Goal: Information Seeking & Learning: Learn about a topic

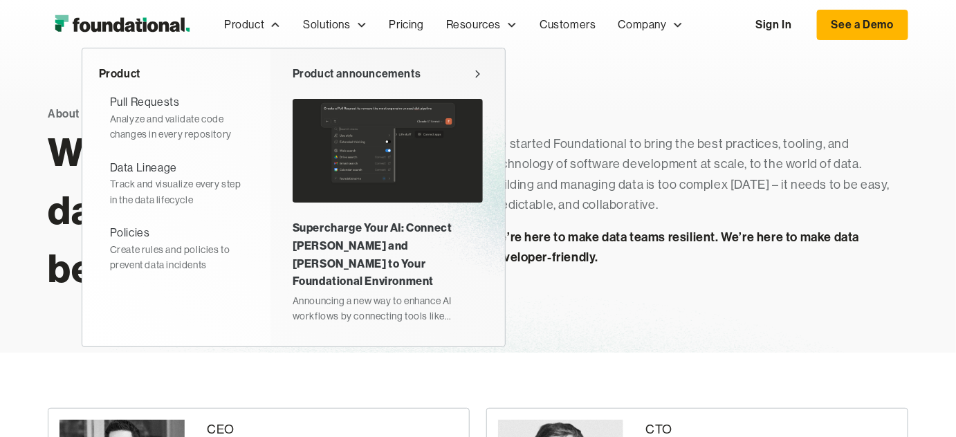
click at [335, 235] on div "Supercharge Your AI: Connect [PERSON_NAME] and [PERSON_NAME] to Your Foundation…" at bounding box center [388, 254] width 190 height 71
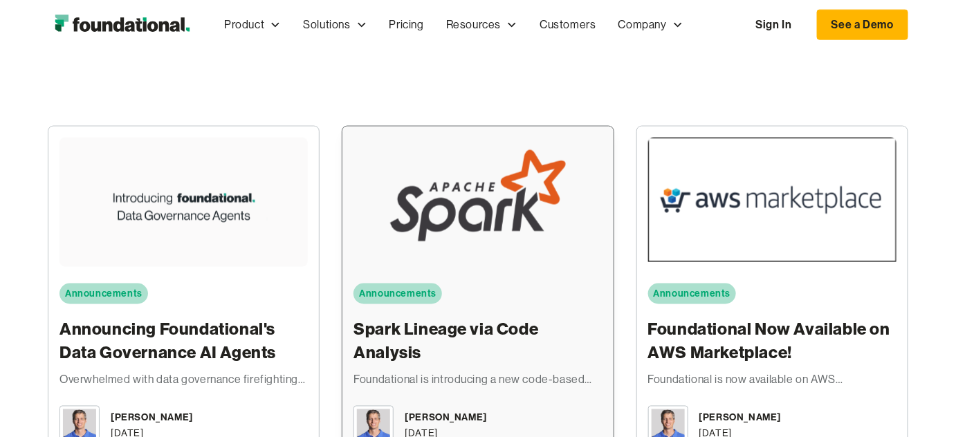
scroll to position [2354, 0]
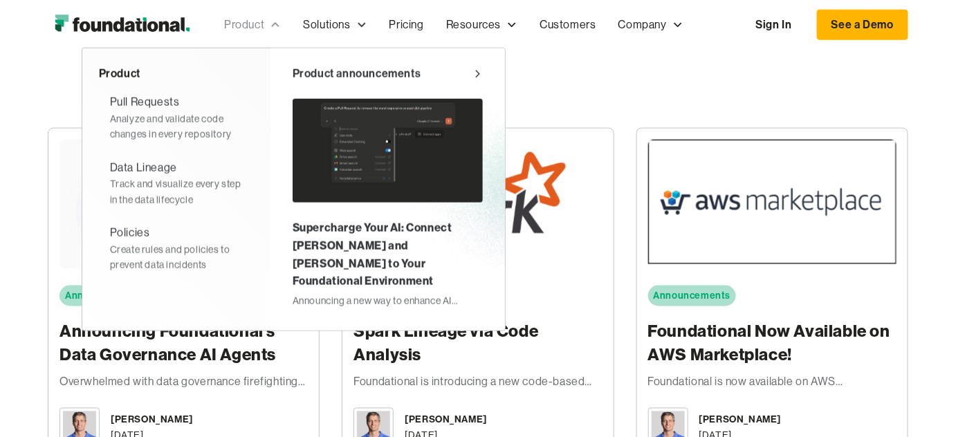
click at [255, 24] on div "Product" at bounding box center [244, 25] width 40 height 18
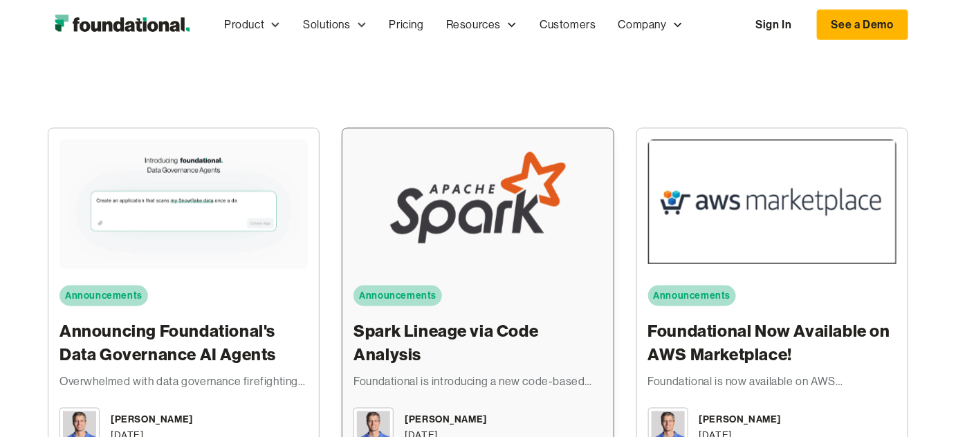
click at [523, 183] on div at bounding box center [478, 204] width 248 height 129
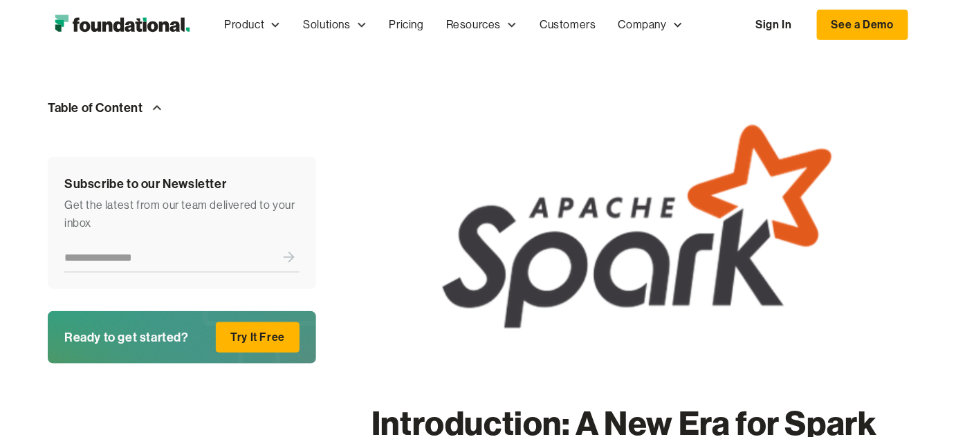
scroll to position [104, 0]
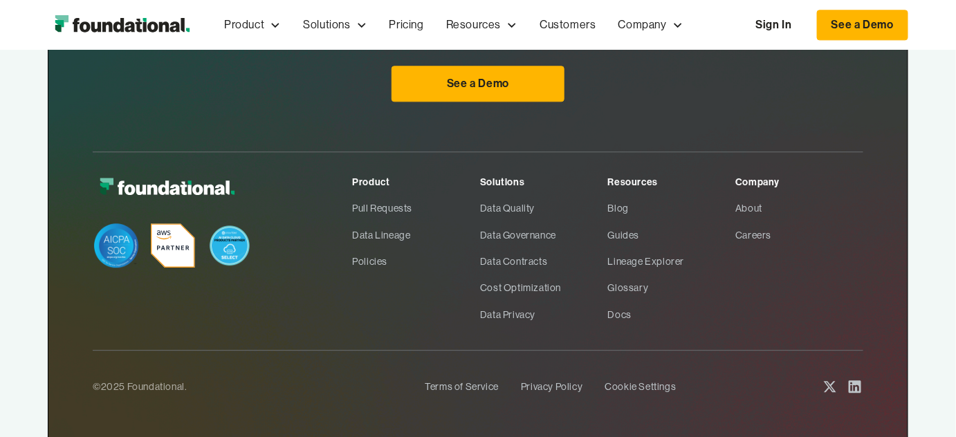
scroll to position [1166, 0]
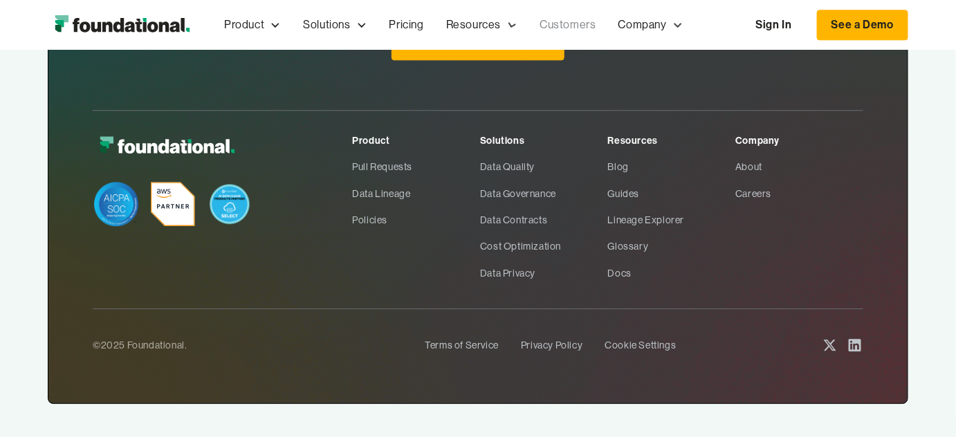
click at [554, 25] on link "Customers" at bounding box center [568, 25] width 78 height 46
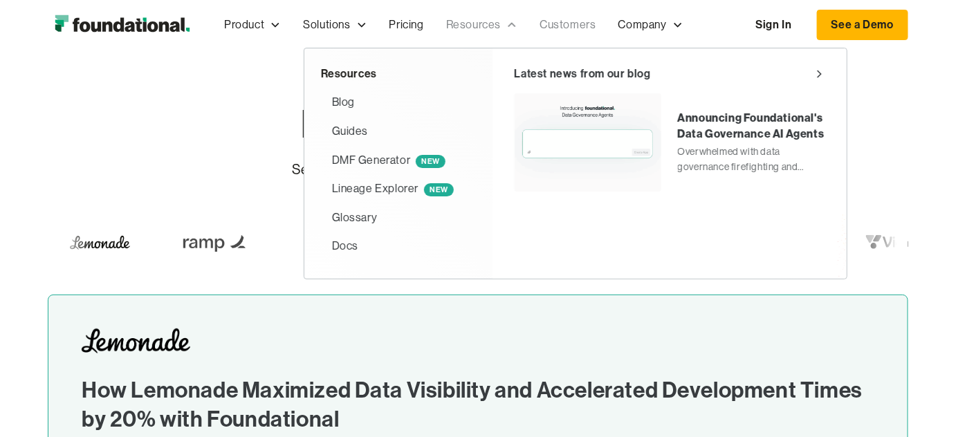
click at [497, 21] on div "Resources" at bounding box center [473, 25] width 55 height 18
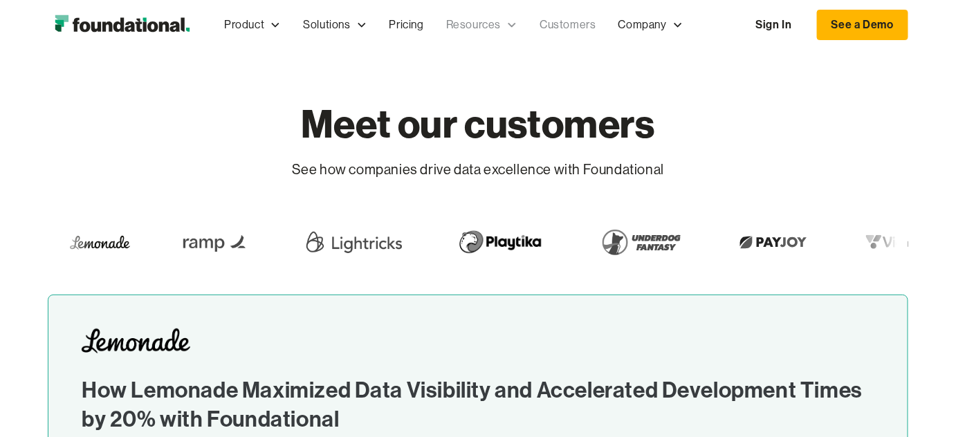
click at [479, 28] on div "Resources" at bounding box center [473, 25] width 55 height 18
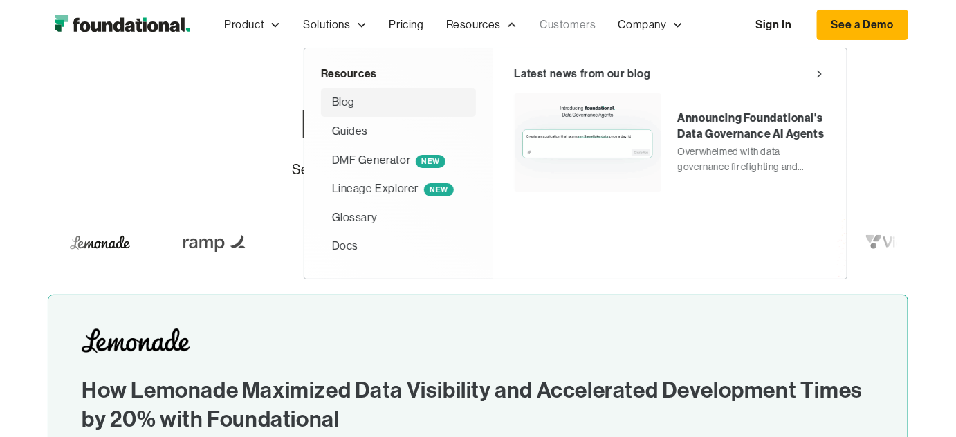
click at [345, 97] on div "Blog" at bounding box center [343, 102] width 23 height 18
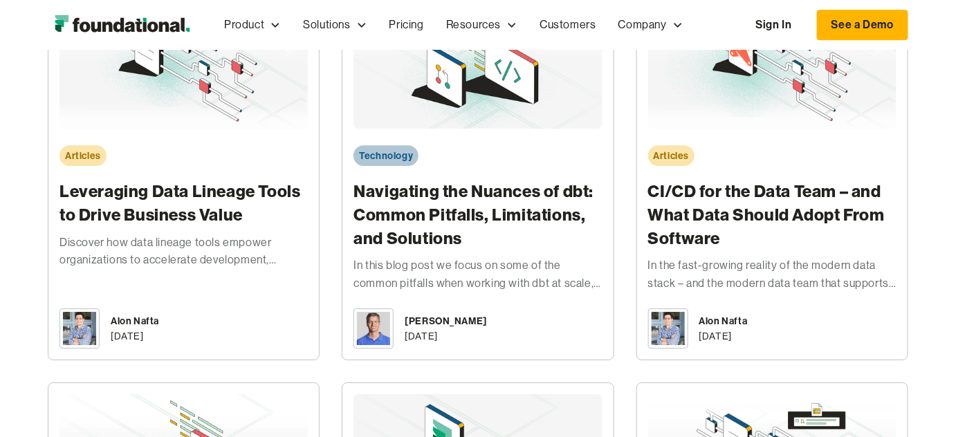
scroll to position [2603, 0]
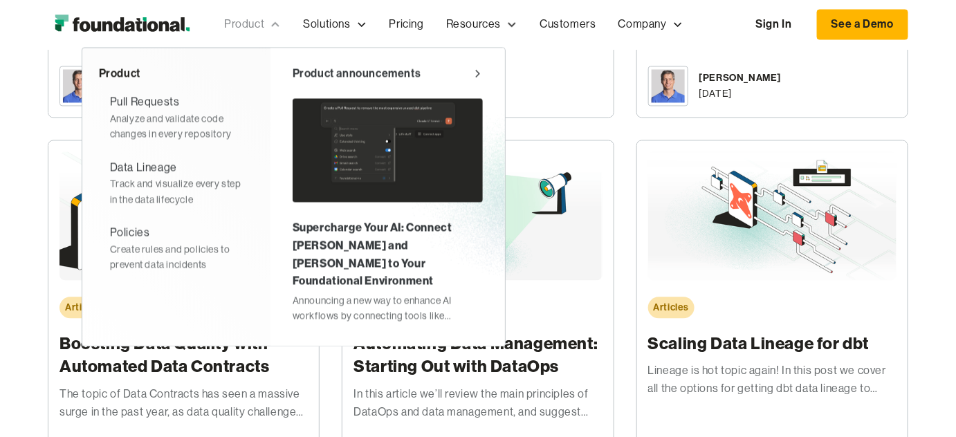
click at [244, 26] on div "Product" at bounding box center [244, 25] width 40 height 18
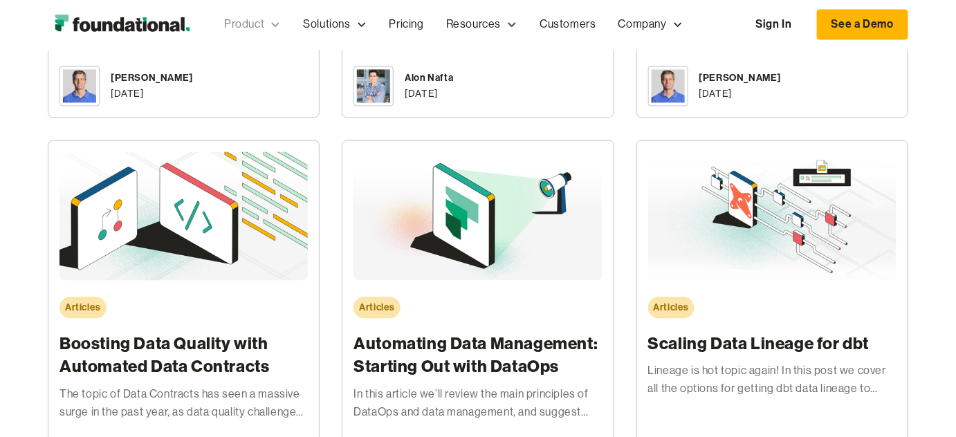
click at [244, 25] on div "Product" at bounding box center [244, 25] width 40 height 18
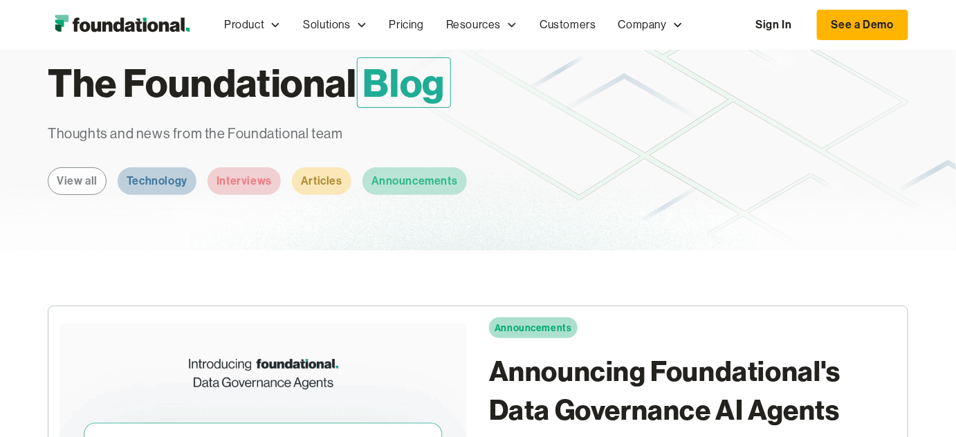
scroll to position [0, 0]
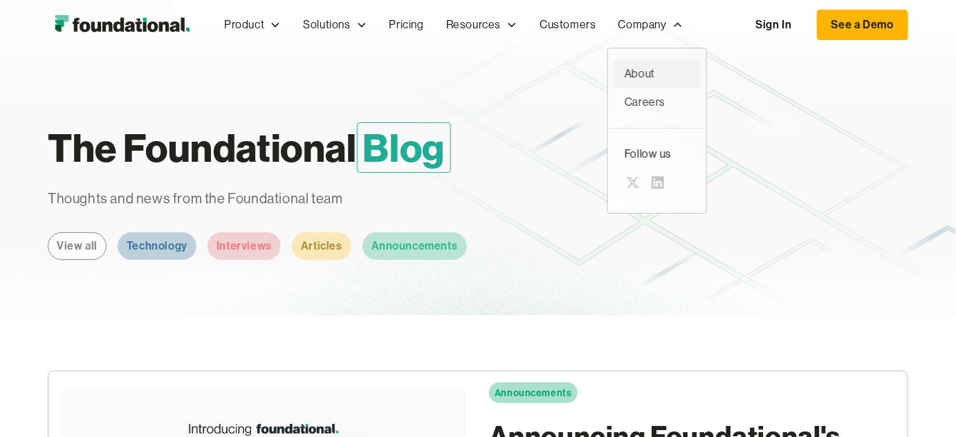
click at [641, 83] on link "About" at bounding box center [657, 73] width 87 height 29
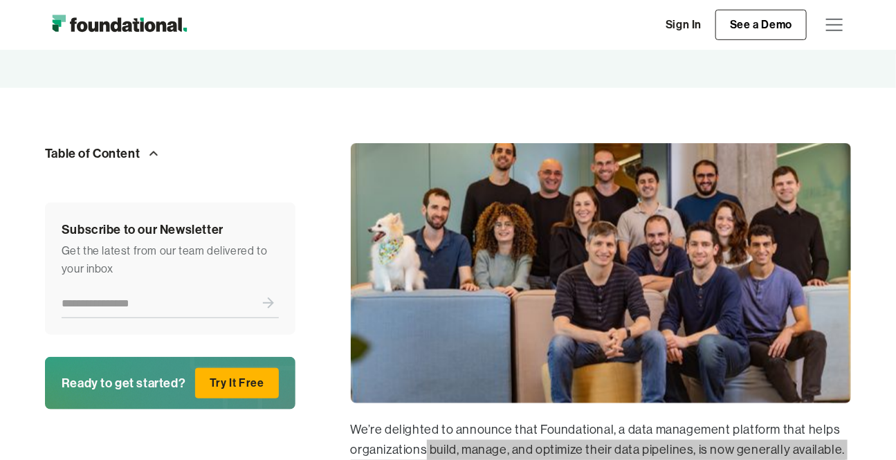
scroll to position [329, 0]
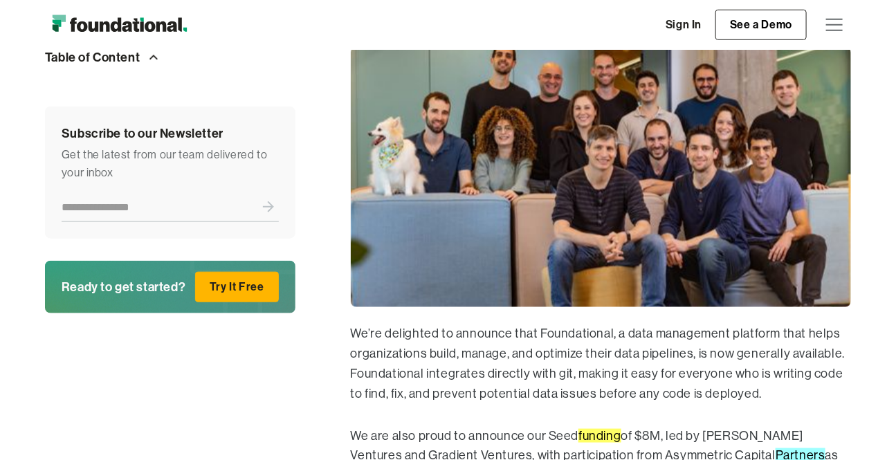
scroll to position [434, 0]
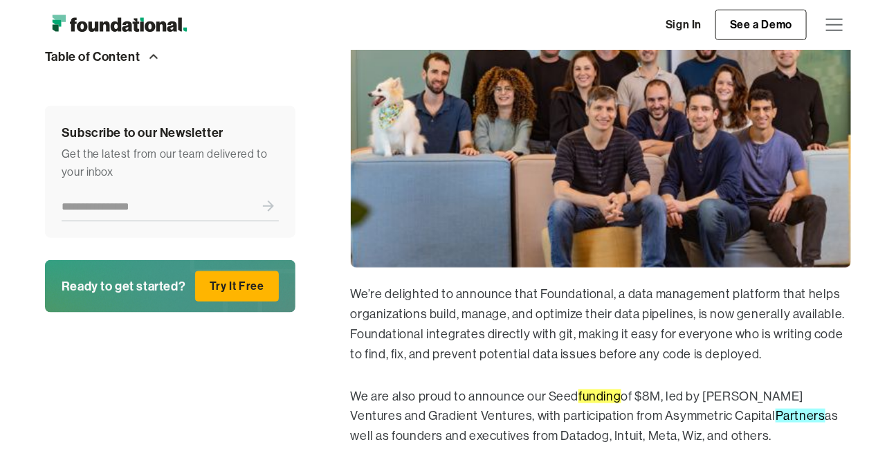
click at [562, 331] on p "We’re delighted to announce that Foundational, a data management platform that …" at bounding box center [601, 324] width 501 height 80
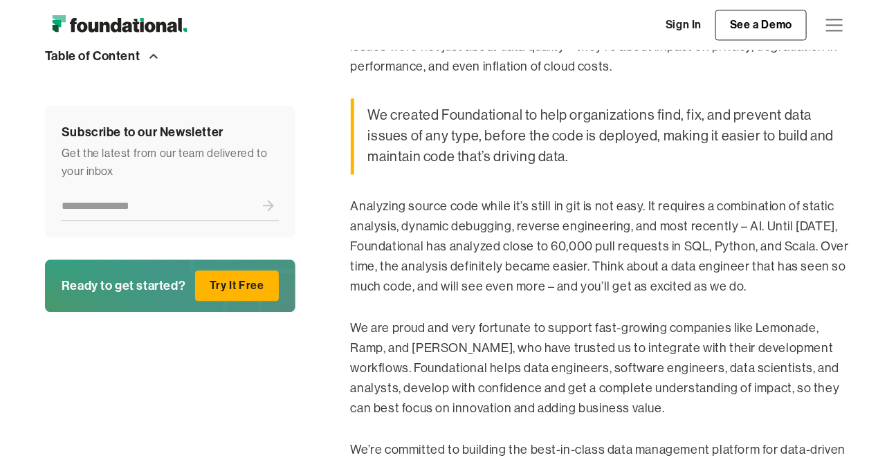
scroll to position [1153, 0]
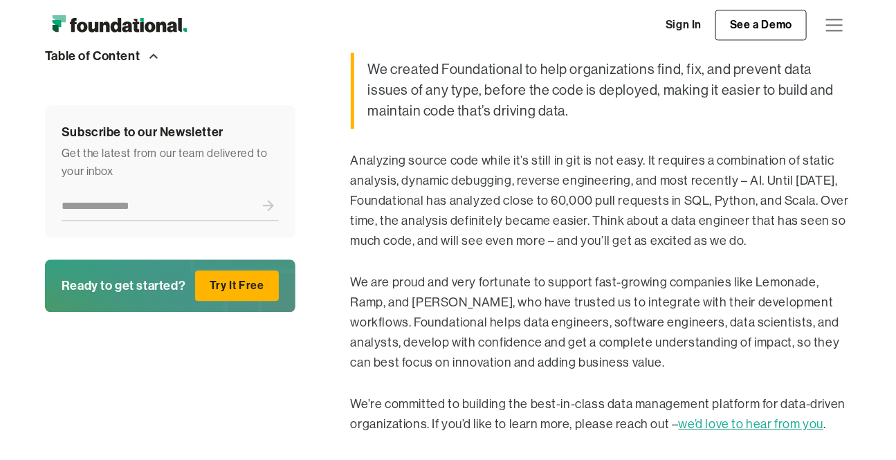
click at [690, 198] on p "Analyzing source code while it’s still in git is not easy. It requires a combin…" at bounding box center [601, 201] width 501 height 100
copy p "SQL"
click at [722, 198] on p "Analyzing source code while it’s still in git is not easy. It requires a combin…" at bounding box center [601, 201] width 501 height 100
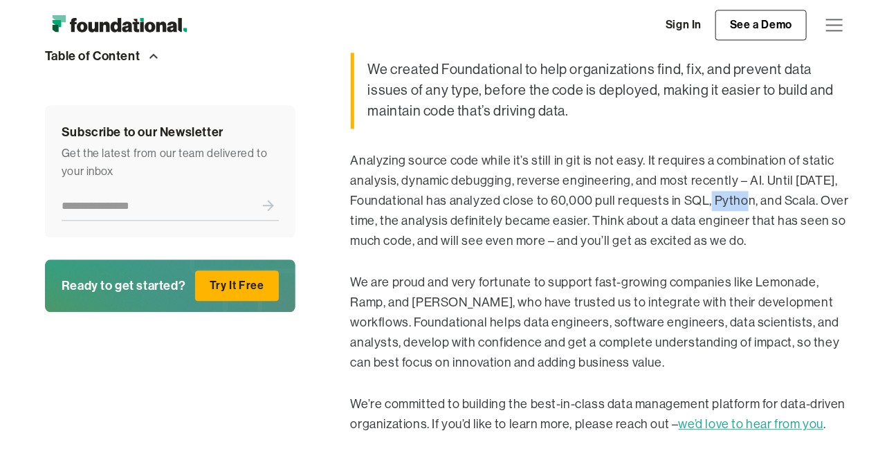
copy p "Python"
click at [785, 198] on p "Analyzing source code while it’s still in git is not easy. It requires a combin…" at bounding box center [601, 201] width 501 height 100
copy p "Scala"
drag, startPoint x: 450, startPoint y: 195, endPoint x: 572, endPoint y: 201, distance: 122.6
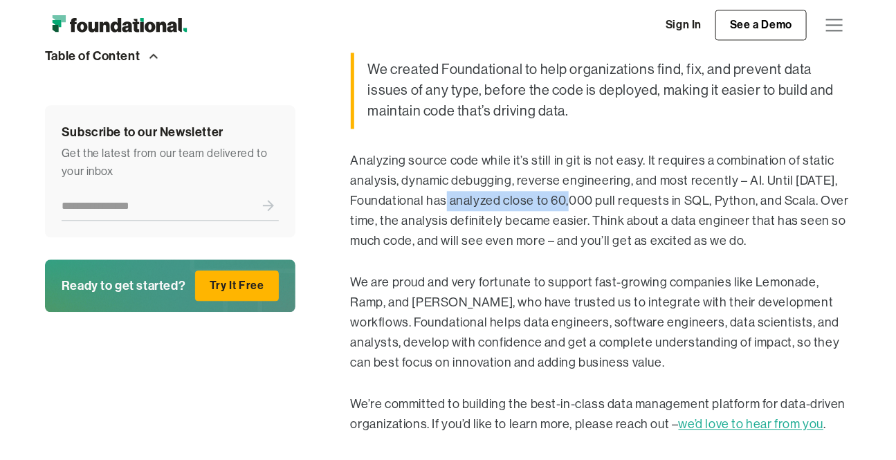
click at [572, 201] on p "Analyzing source code while it’s still in git is not easy. It requires a combin…" at bounding box center [601, 201] width 501 height 100
click at [765, 178] on p "Analyzing source code while it’s still in git is not easy. It requires a combin…" at bounding box center [601, 201] width 501 height 100
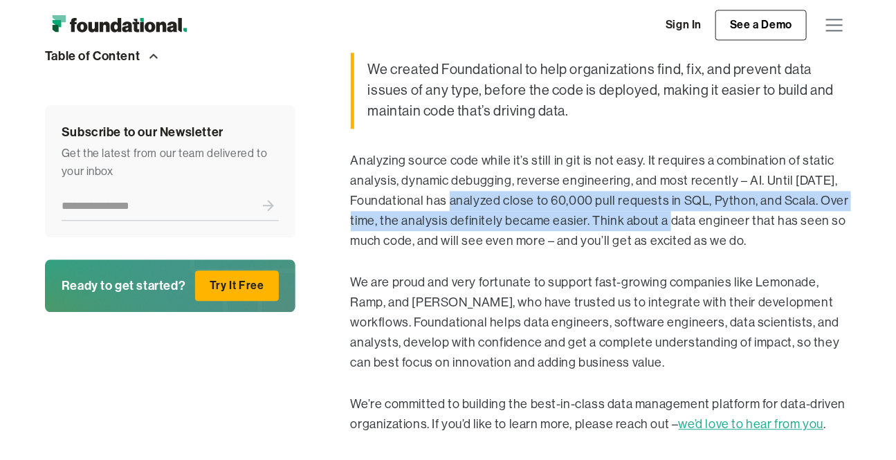
drag, startPoint x: 452, startPoint y: 196, endPoint x: 675, endPoint y: 210, distance: 223.2
click at [674, 210] on p "Analyzing source code while it’s still in git is not easy. It requires a combin…" at bounding box center [601, 201] width 501 height 100
click at [688, 203] on p "Analyzing source code while it’s still in git is not easy. It requires a combin…" at bounding box center [601, 201] width 501 height 100
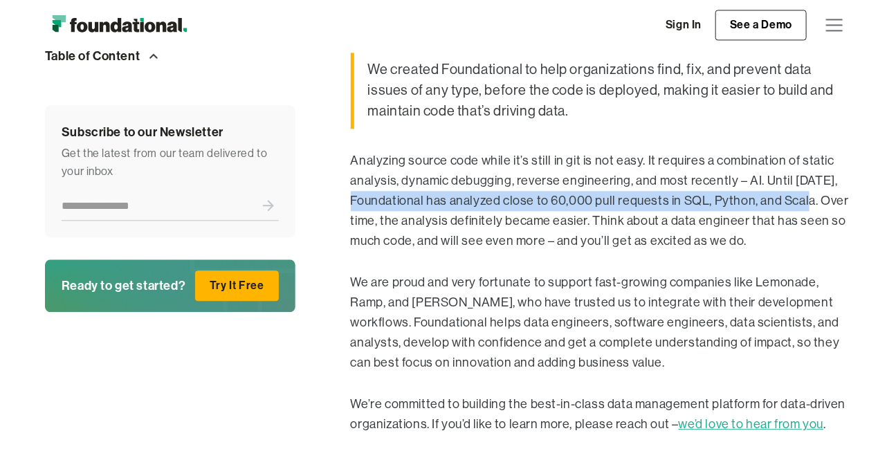
drag, startPoint x: 809, startPoint y: 198, endPoint x: 340, endPoint y: 208, distance: 469.2
copy p "Foundational has analyzed close to 60,000 pull requests in SQL, Python, and Sca…"
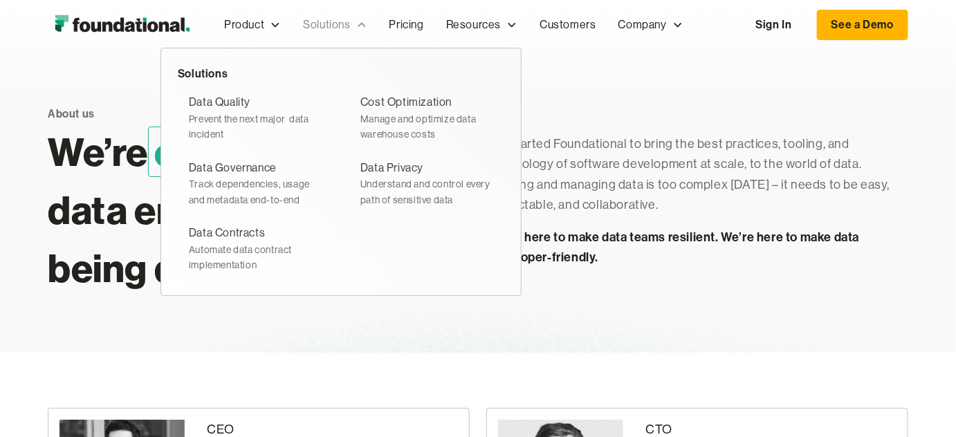
click at [336, 21] on div "Solutions" at bounding box center [326, 25] width 47 height 18
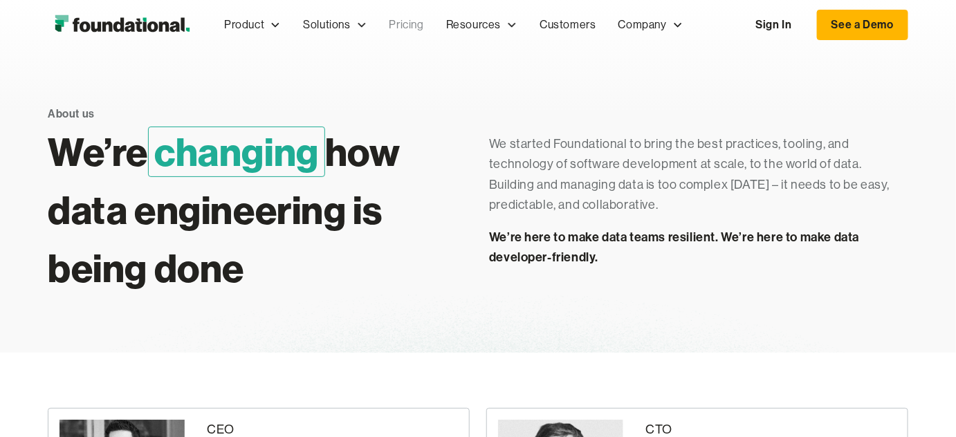
click at [410, 19] on link "Pricing" at bounding box center [406, 25] width 57 height 46
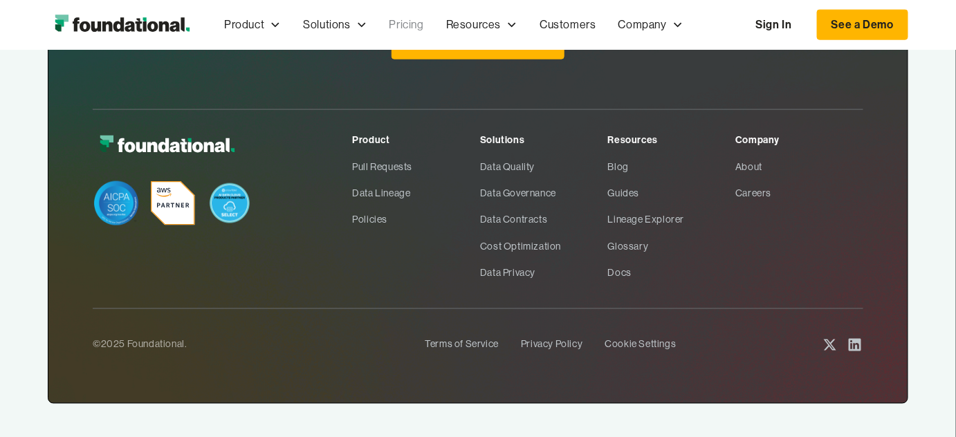
scroll to position [2326, 0]
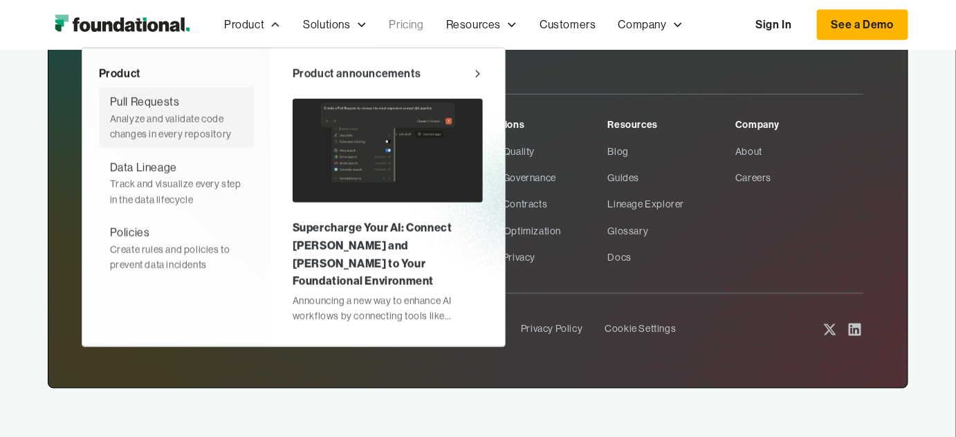
click at [153, 111] on div "Analyze and validate code changes in every repository" at bounding box center [176, 126] width 133 height 31
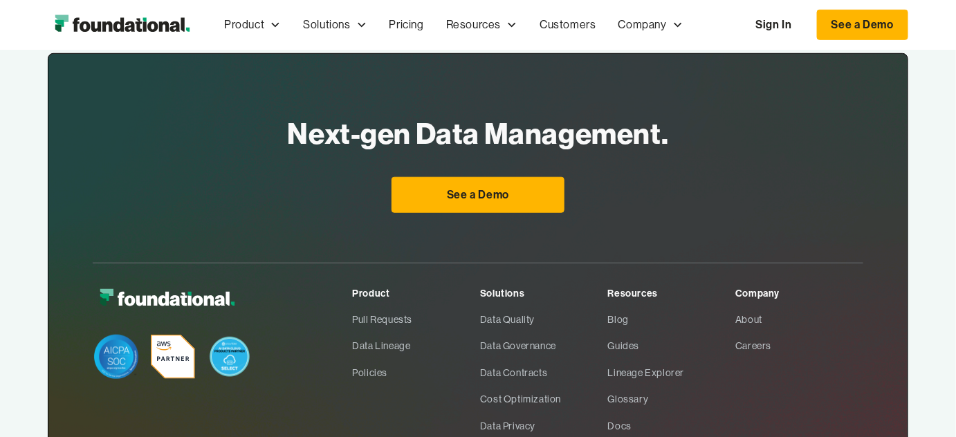
scroll to position [2201, 0]
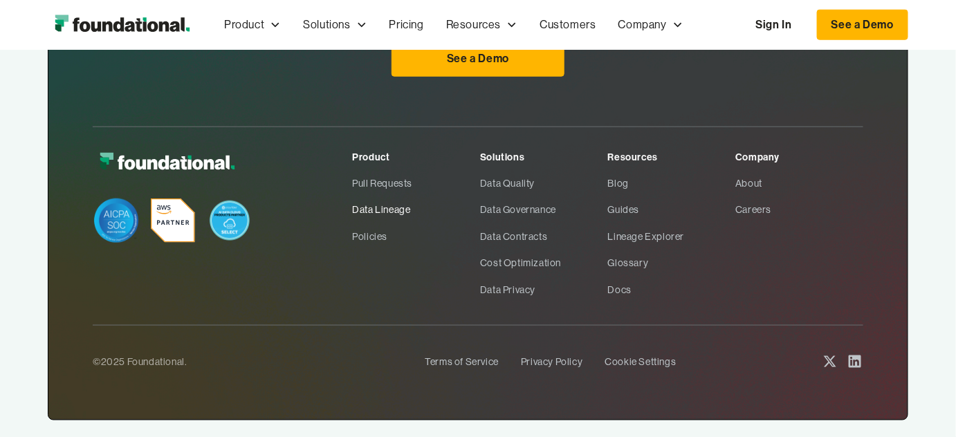
click at [374, 196] on link "Data Lineage" at bounding box center [416, 209] width 128 height 26
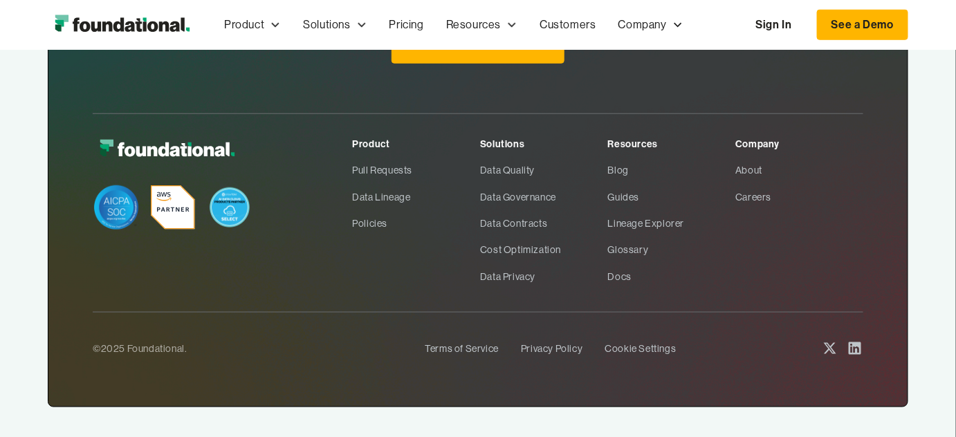
scroll to position [2160, 0]
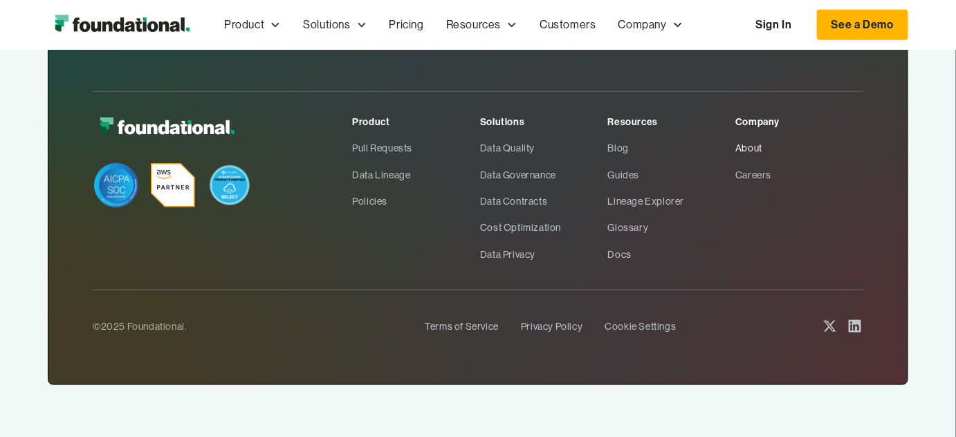
click at [747, 145] on link "About" at bounding box center [799, 148] width 128 height 26
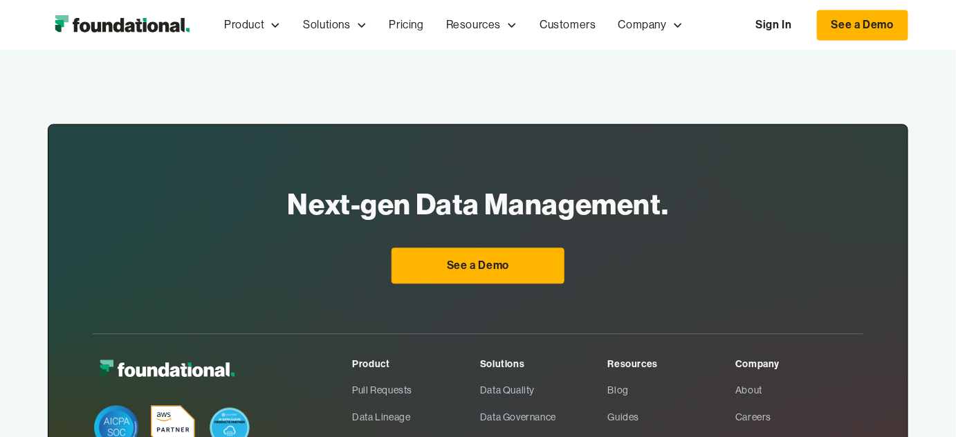
scroll to position [1166, 0]
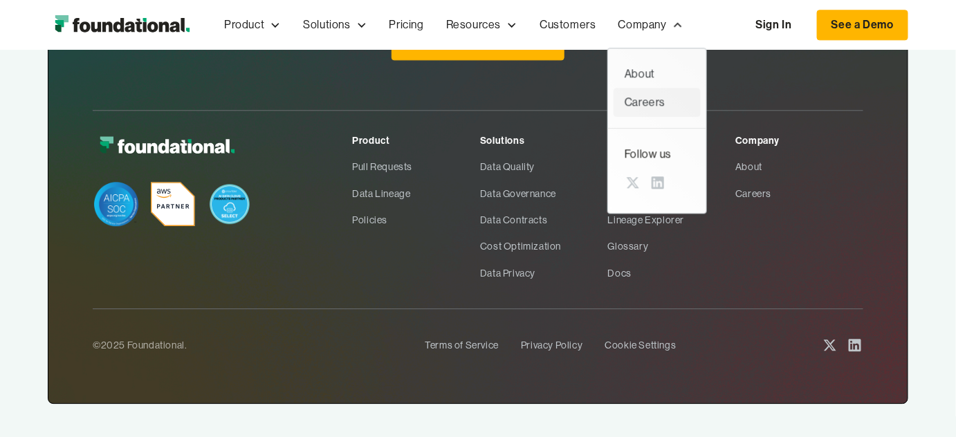
click at [649, 105] on div "Careers" at bounding box center [657, 102] width 65 height 18
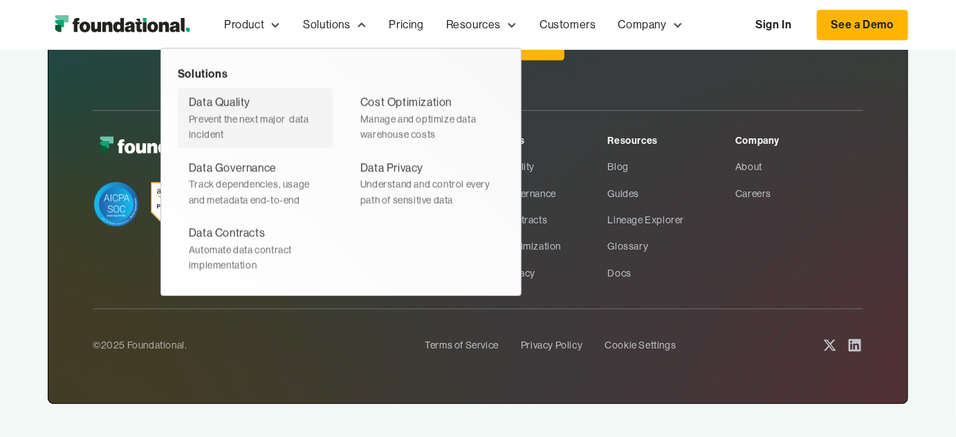
click at [219, 123] on div "Prevent the next major  data incident" at bounding box center [255, 126] width 133 height 31
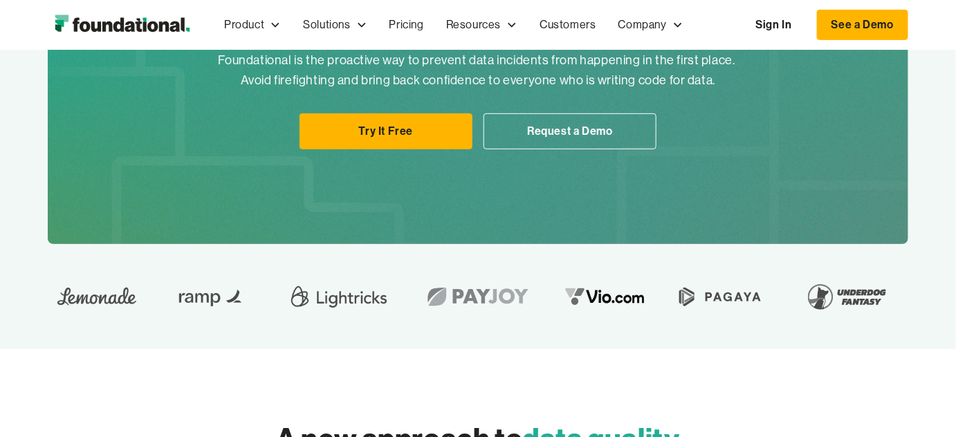
scroll to position [104, 0]
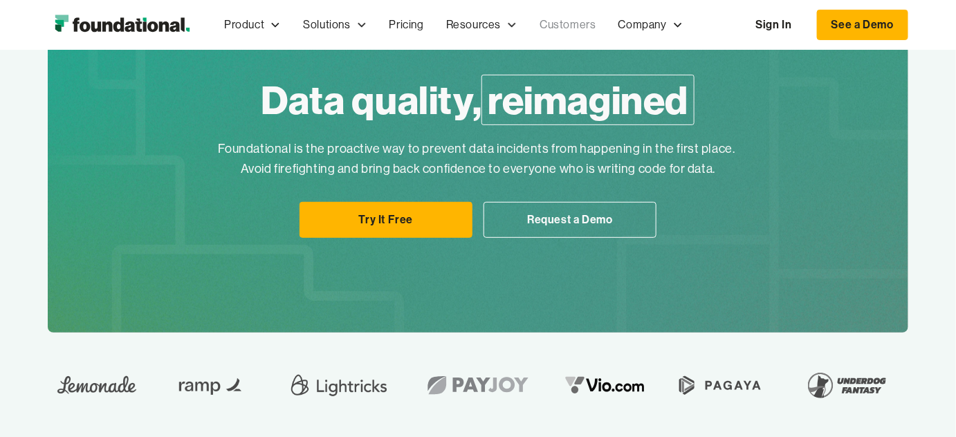
click at [566, 20] on link "Customers" at bounding box center [568, 25] width 78 height 46
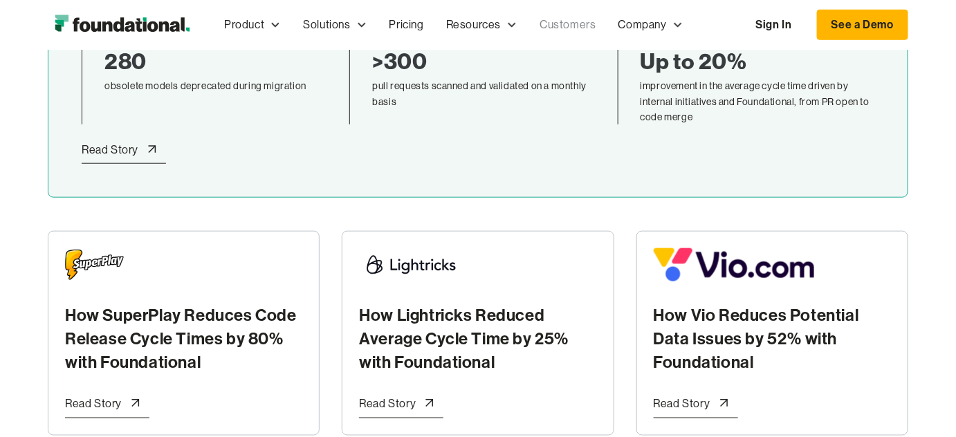
scroll to position [403, 0]
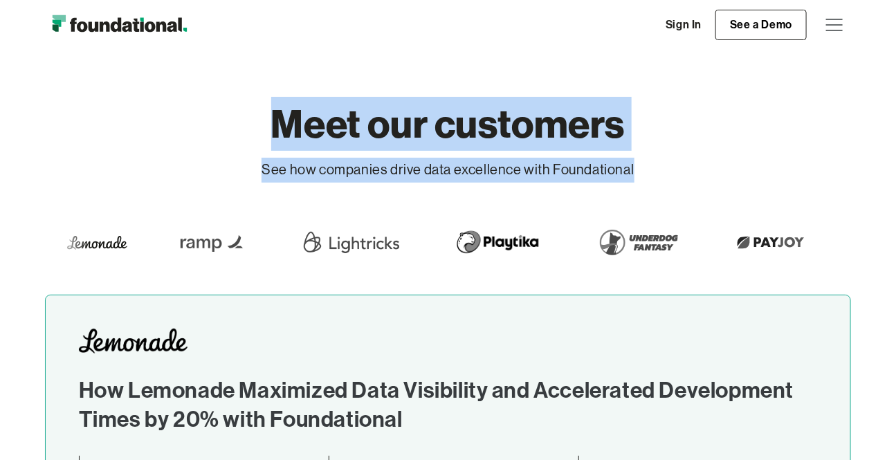
drag, startPoint x: 315, startPoint y: 122, endPoint x: 450, endPoint y: 152, distance: 137.6
click at [740, 167] on div "Meet our customers See how companies drive data excellence with Foundational" at bounding box center [448, 172] width 807 height 245
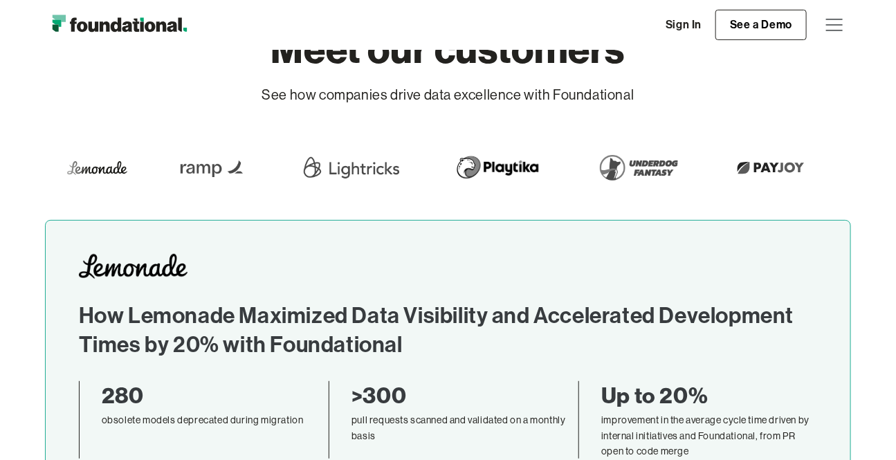
scroll to position [104, 0]
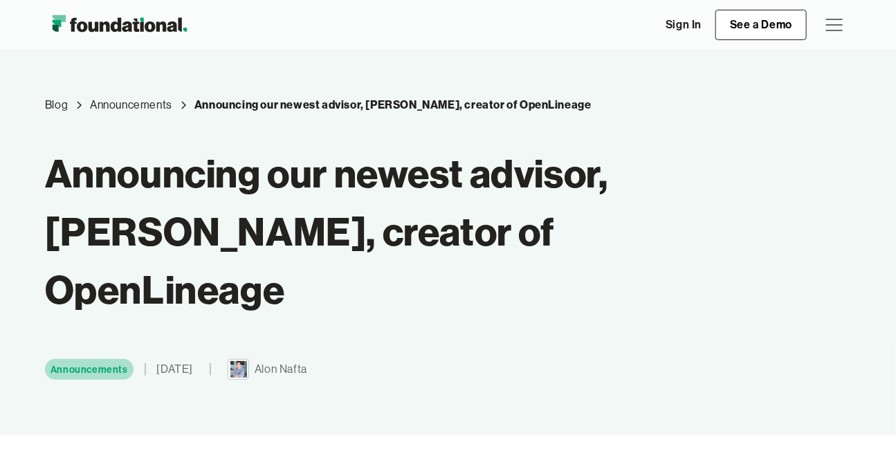
scroll to position [14, 0]
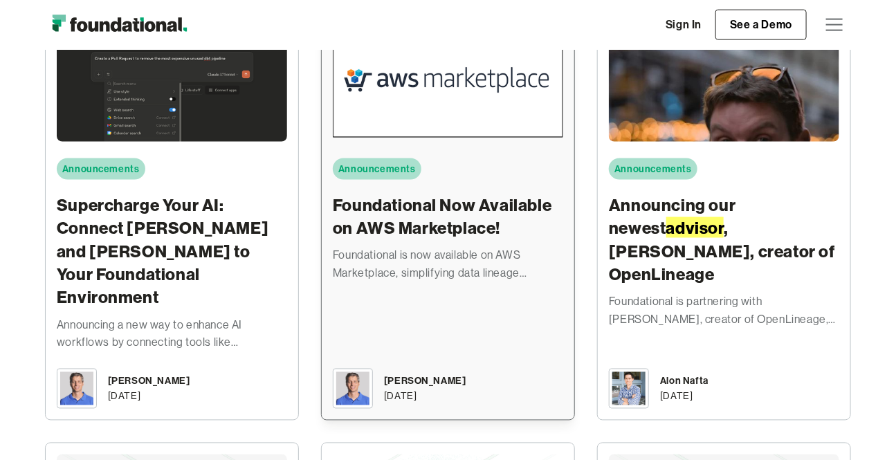
scroll to position [733, 0]
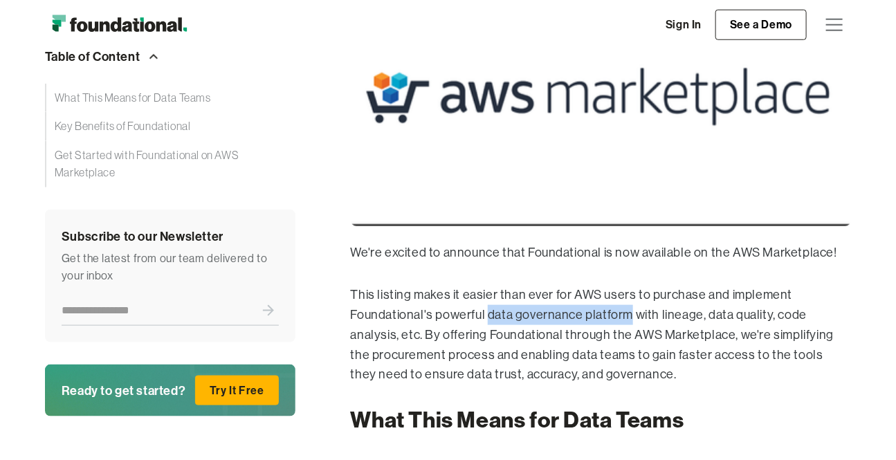
drag, startPoint x: 528, startPoint y: 306, endPoint x: 627, endPoint y: 311, distance: 99.7
click at [627, 311] on p "This listing makes it easier than ever for AWS users to purchase and implement …" at bounding box center [601, 335] width 501 height 100
drag, startPoint x: 346, startPoint y: 311, endPoint x: 629, endPoint y: 320, distance: 283.1
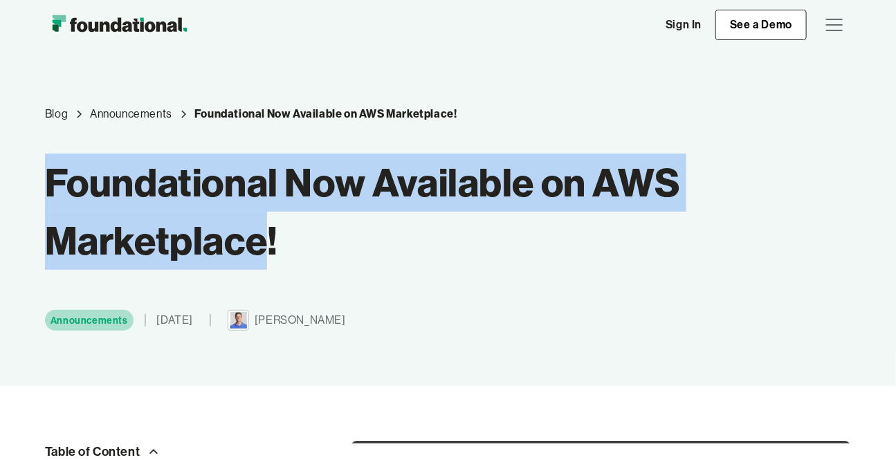
drag, startPoint x: 46, startPoint y: 181, endPoint x: 270, endPoint y: 246, distance: 233.4
click at [270, 246] on h1 "Foundational Now Available on AWS Marketplace!" at bounding box center [399, 212] width 708 height 116
copy h1 "Foundational Now Available on AWS Marketplace"
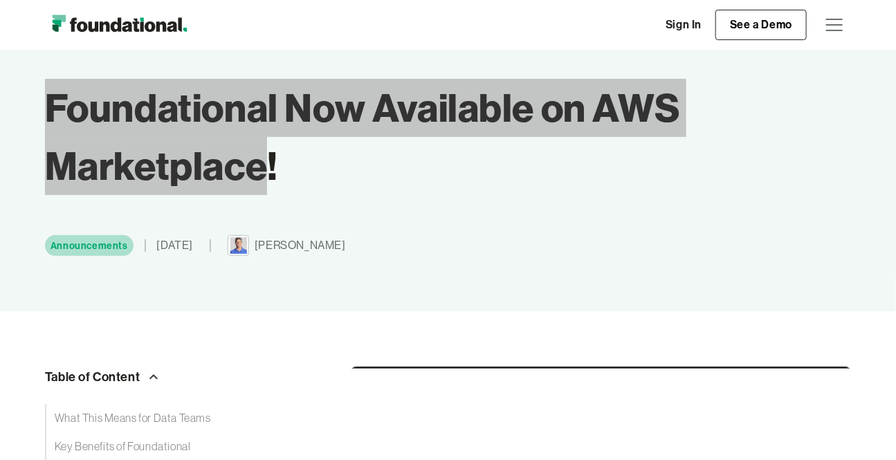
scroll to position [209, 0]
